Goal: Information Seeking & Learning: Learn about a topic

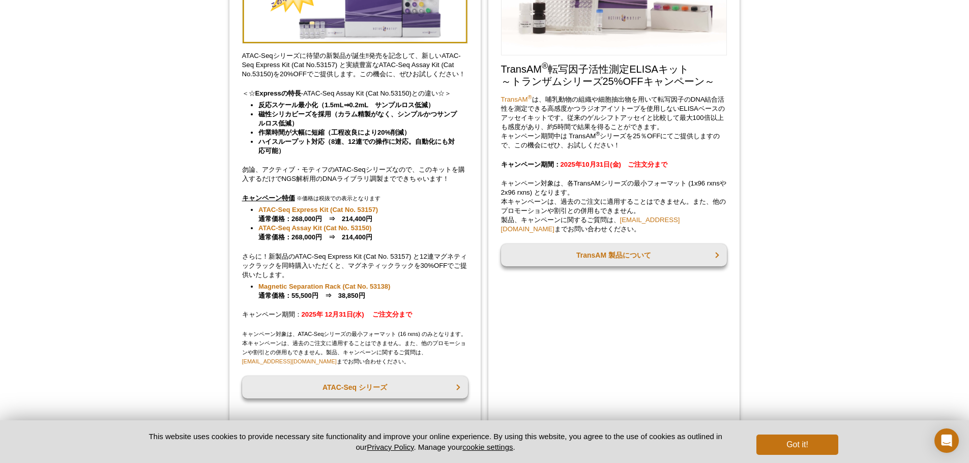
scroll to position [188, 0]
click at [365, 154] on li "ハイスループット対応（8連、12連での操作に対応。自動化にも対応可能）" at bounding box center [357, 147] width 199 height 18
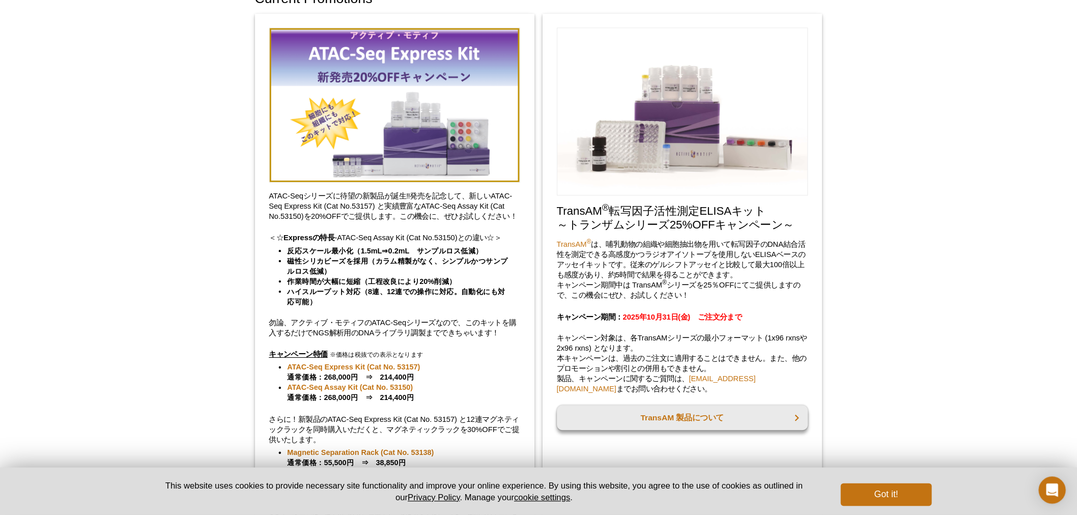
scroll to position [51, 0]
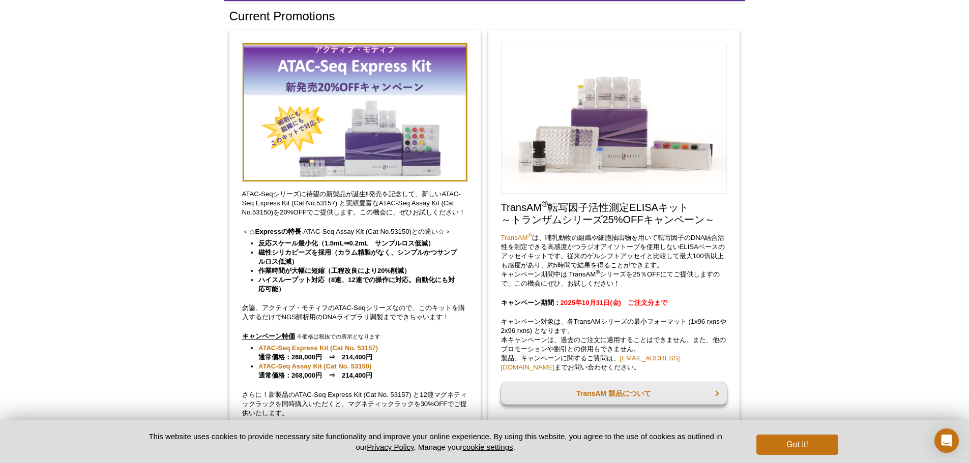
click at [244, 38] on div "ATAC-Seqシリーズに待望の新製品が誕生‼発売を記念して、新しいATAC-Seq Express Kit (Cat No.53157) と実績豊富なATA…" at bounding box center [354, 295] width 251 height 530
drag, startPoint x: 236, startPoint y: 33, endPoint x: 397, endPoint y: 134, distance: 190.2
click at [389, 137] on div "ATAC-Seqシリーズに待望の新製品が誕生‼発売を記念して、新しいATAC-Seq Express Kit (Cat No.53157) と実績豊富なATA…" at bounding box center [354, 295] width 251 height 530
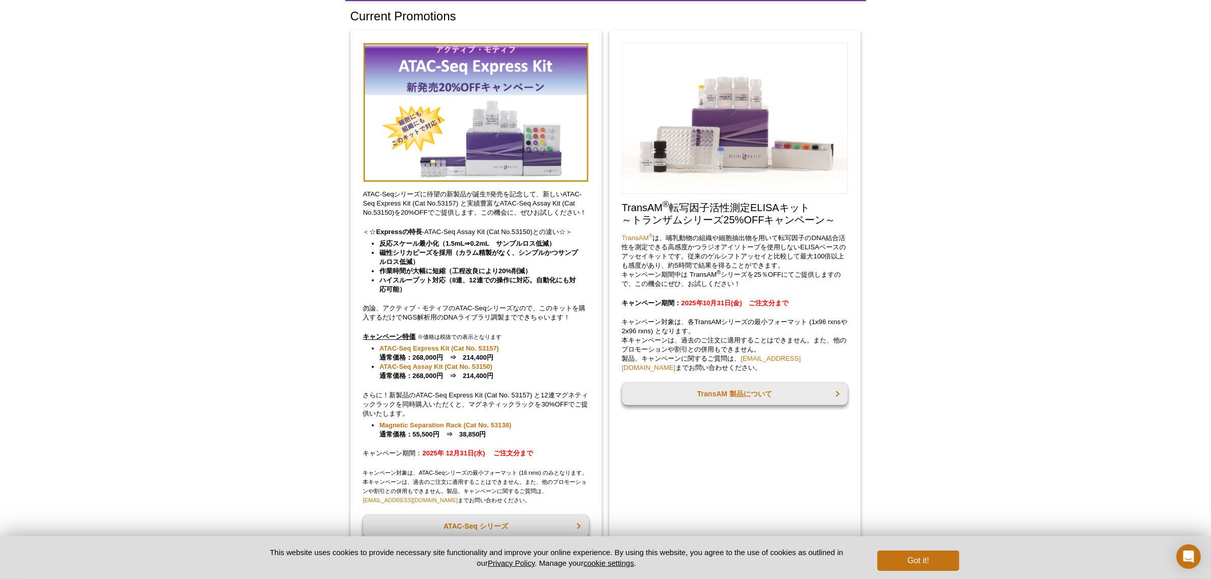
drag, startPoint x: 970, startPoint y: 0, endPoint x: 733, endPoint y: 484, distance: 538.8
click at [733, 463] on div "TransAM ® 転写因子活性測定ELISAキット ～トランザムシリーズ25%OFFキャンペーン～ TransAM ® は、哺乳動物の組織や細胞抽出物を用い…" at bounding box center [735, 295] width 251 height 530
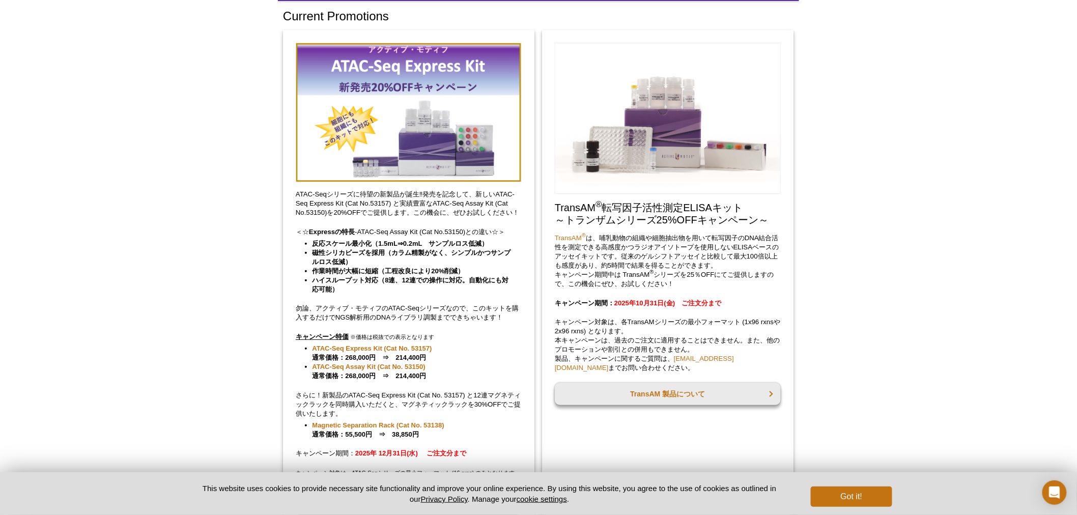
drag, startPoint x: 1092, startPoint y: 16, endPoint x: 567, endPoint y: 105, distance: 532.1
click at [567, 105] on img at bounding box center [668, 118] width 226 height 151
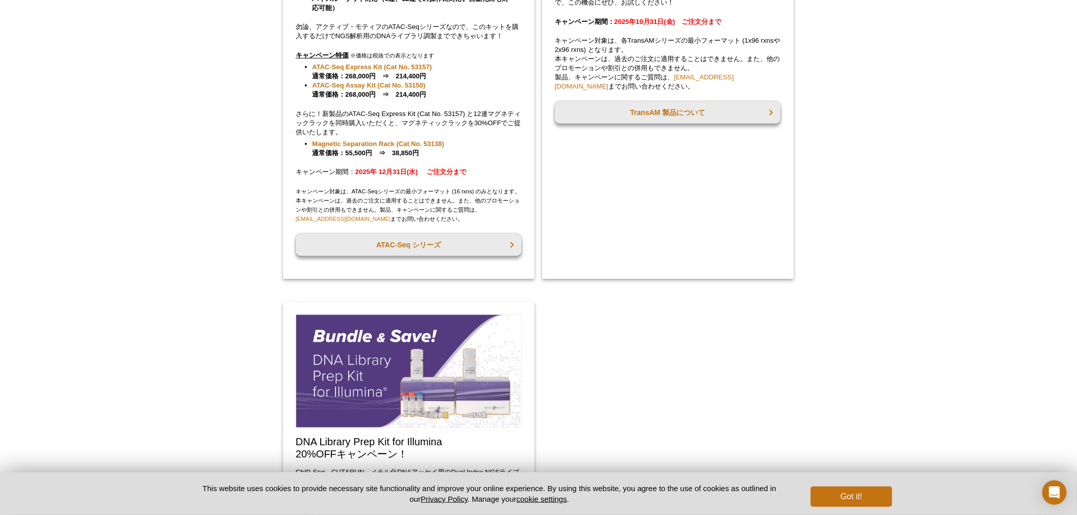
scroll to position [333, 0]
